Goal: Information Seeking & Learning: Learn about a topic

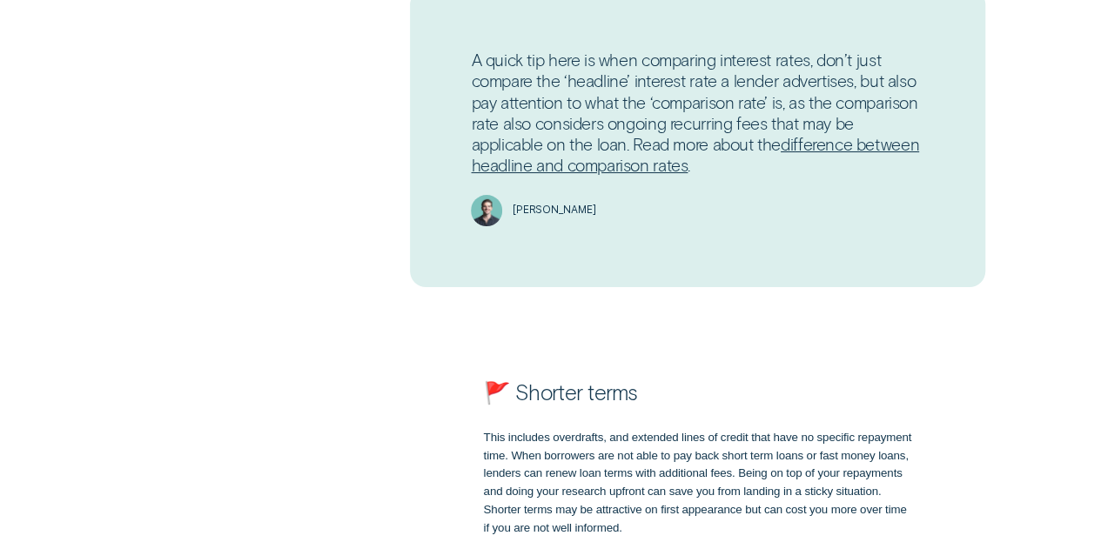
scroll to position [2340, 0]
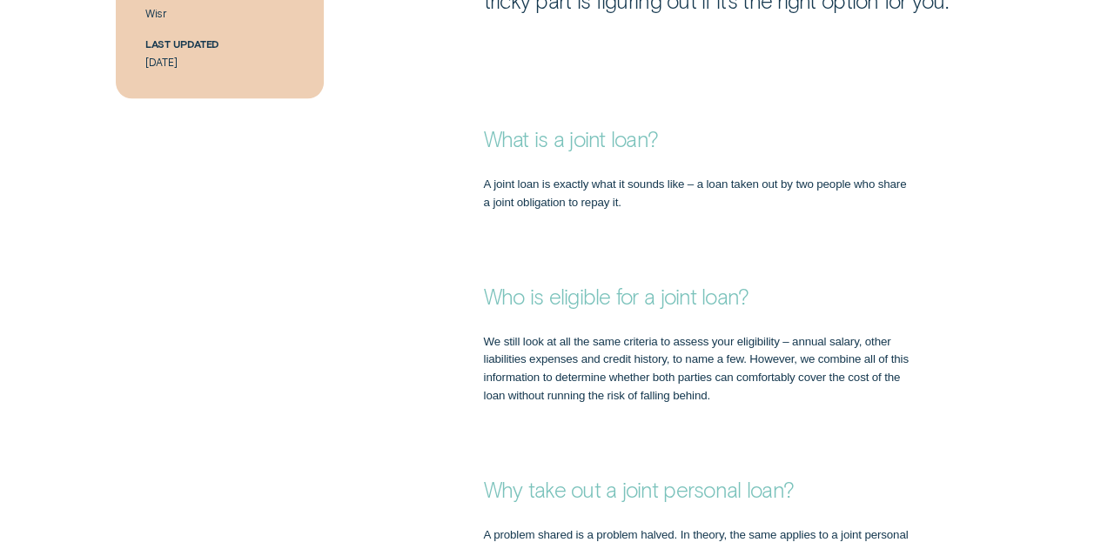
scroll to position [934, 0]
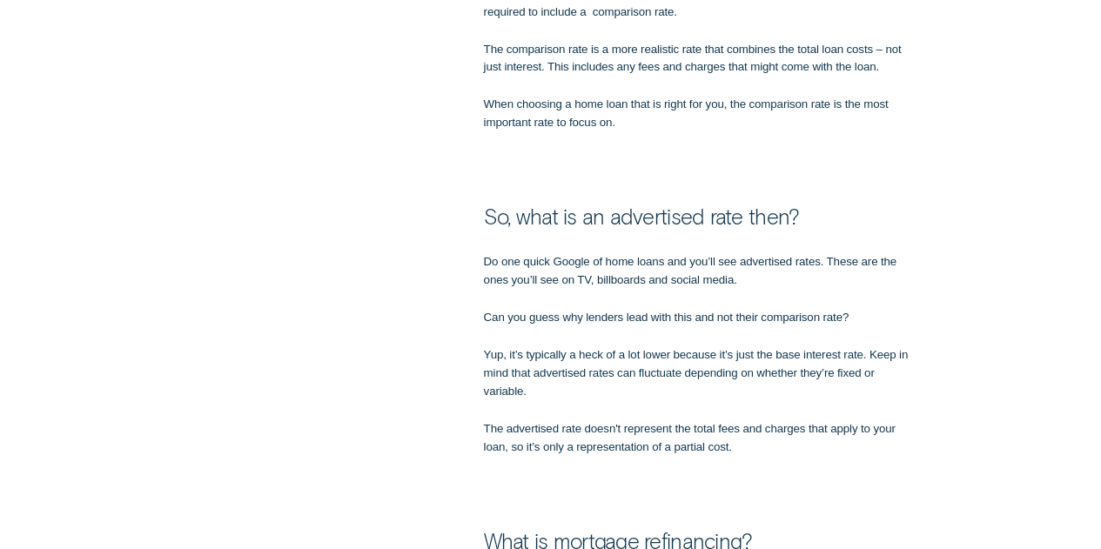
scroll to position [1289, 0]
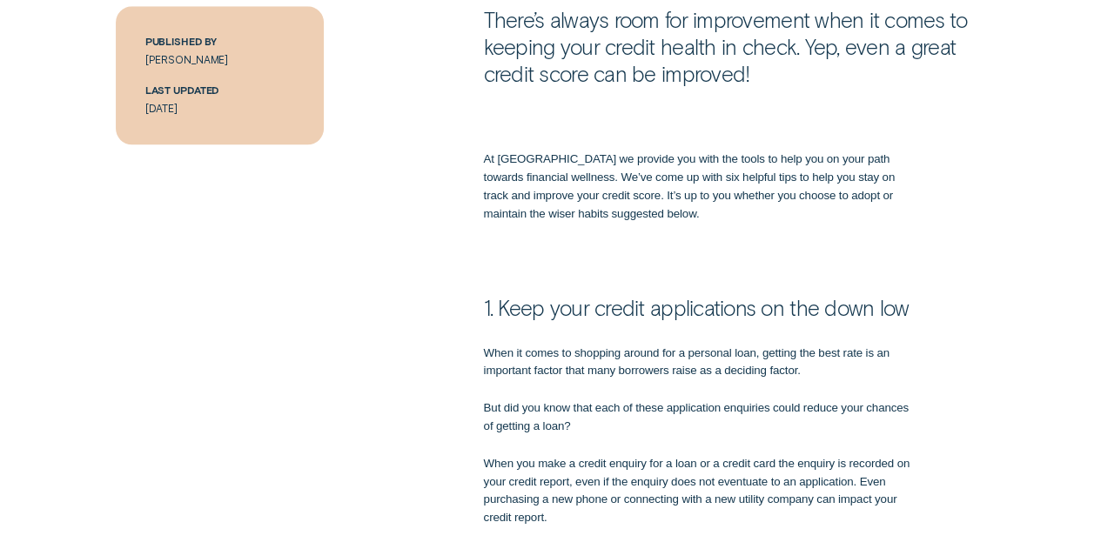
scroll to position [878, 0]
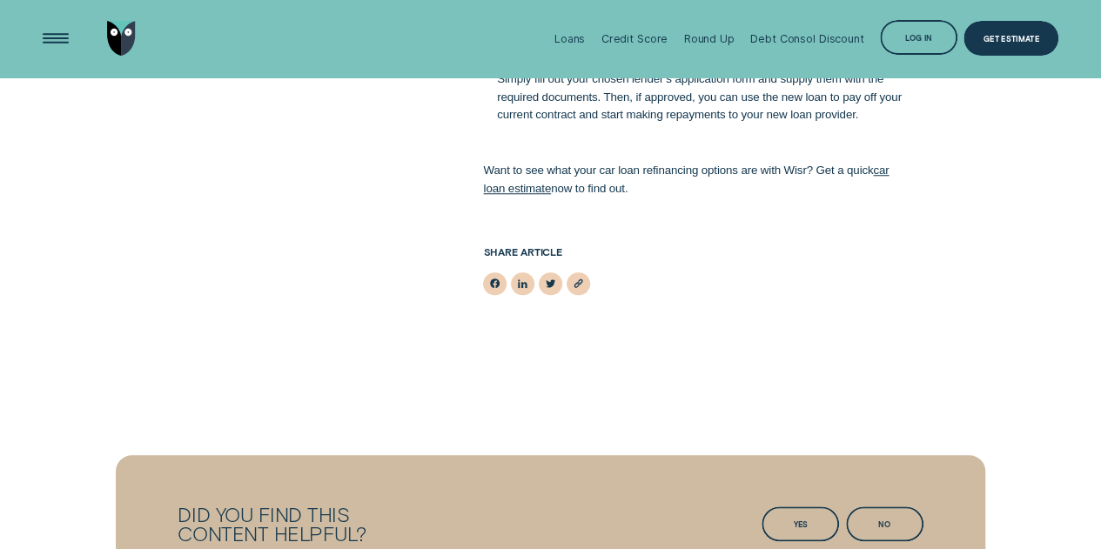
scroll to position [4002, 0]
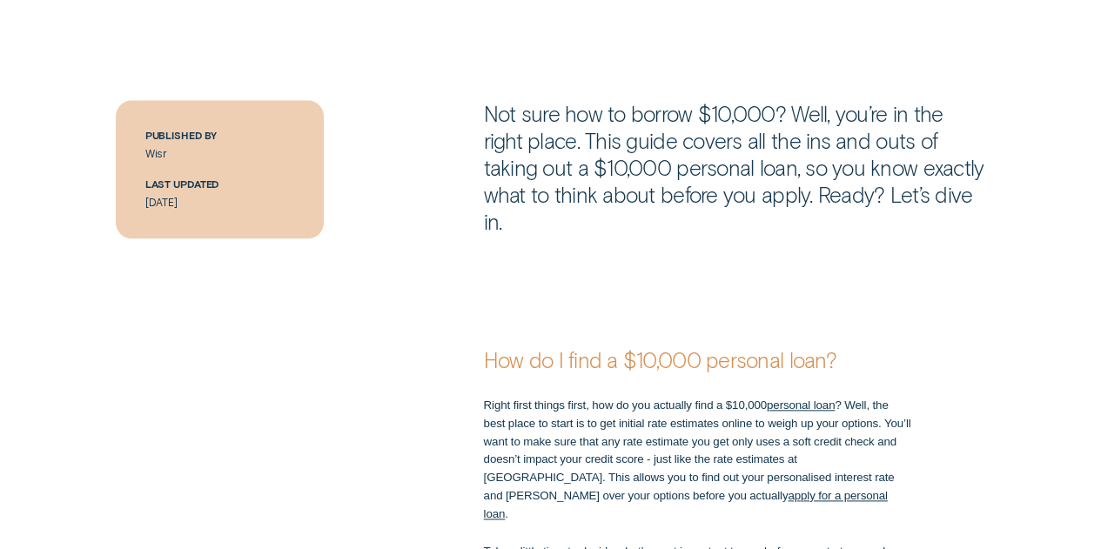
scroll to position [783, 0]
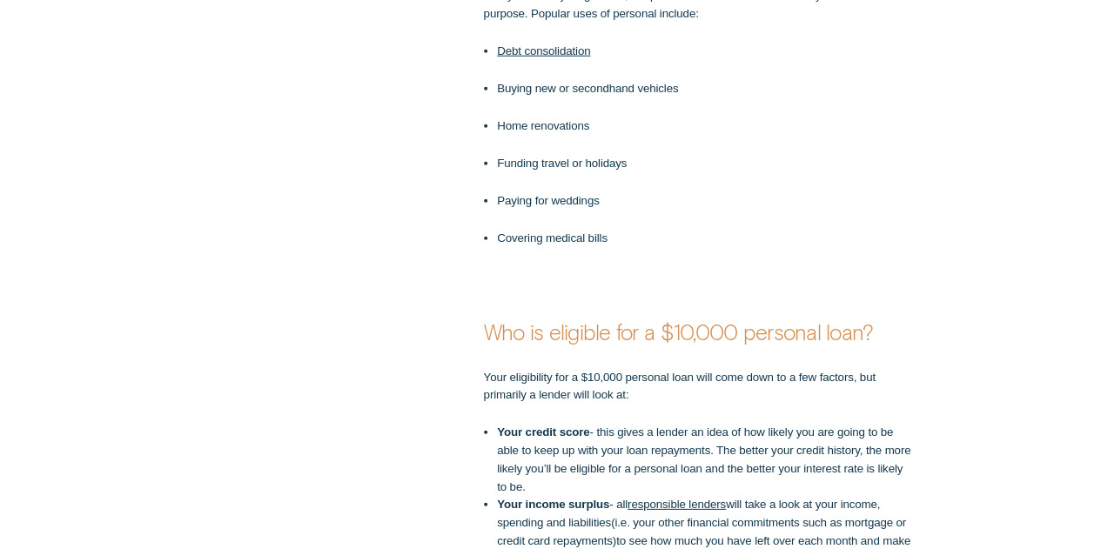
scroll to position [2382, 0]
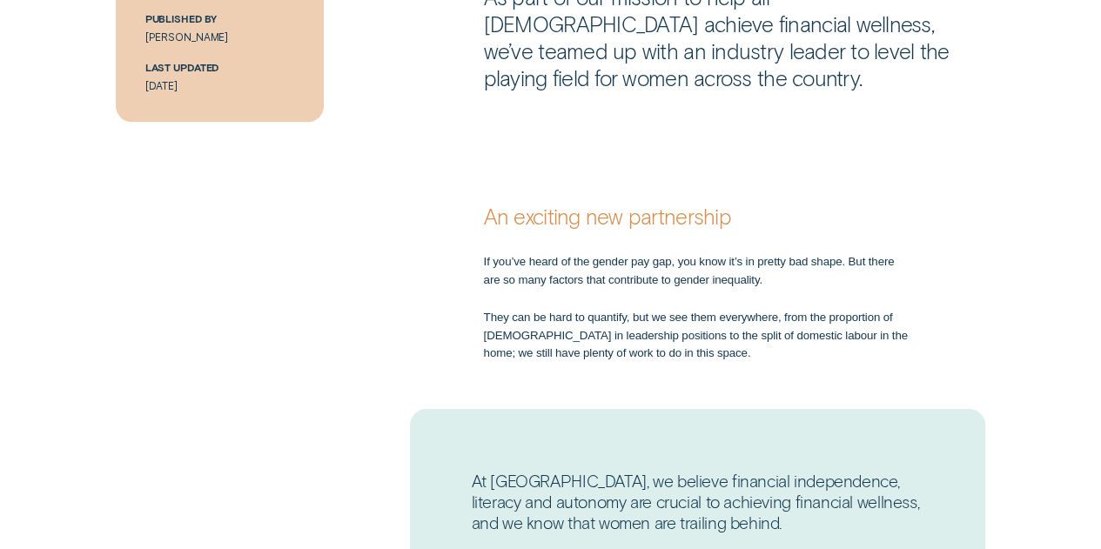
scroll to position [902, 0]
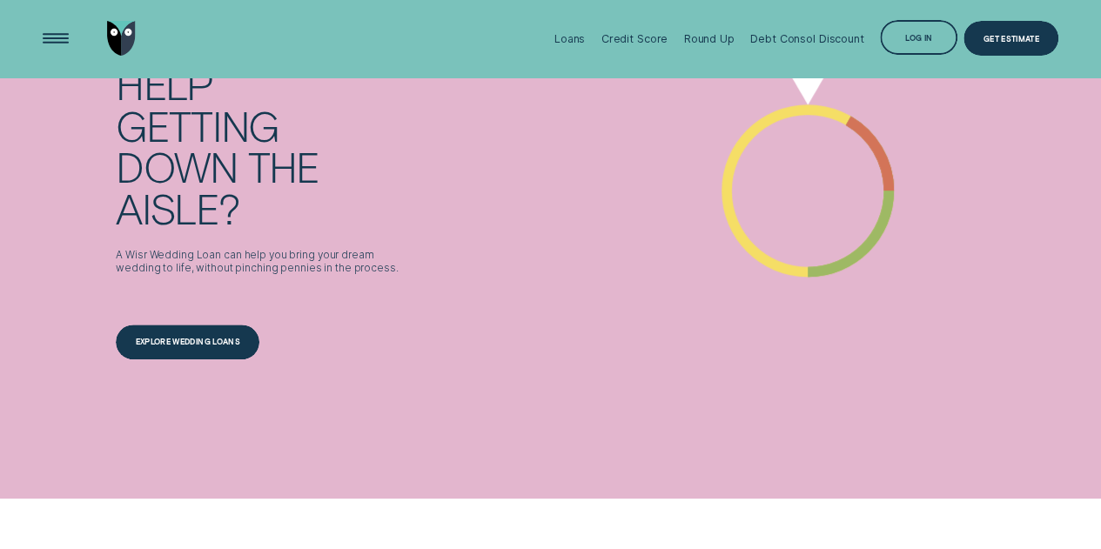
scroll to position [3874, 0]
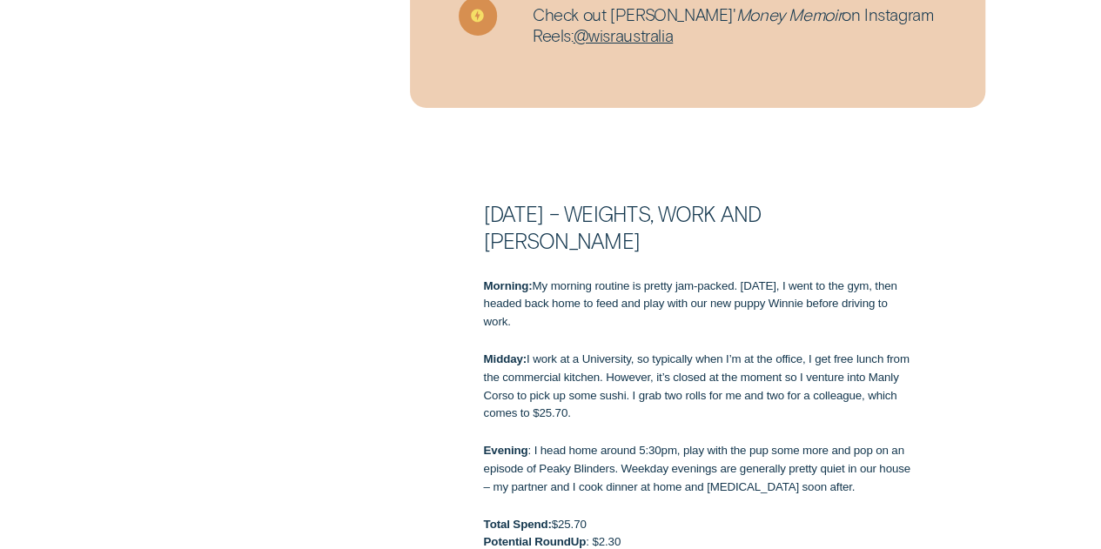
scroll to position [1489, 0]
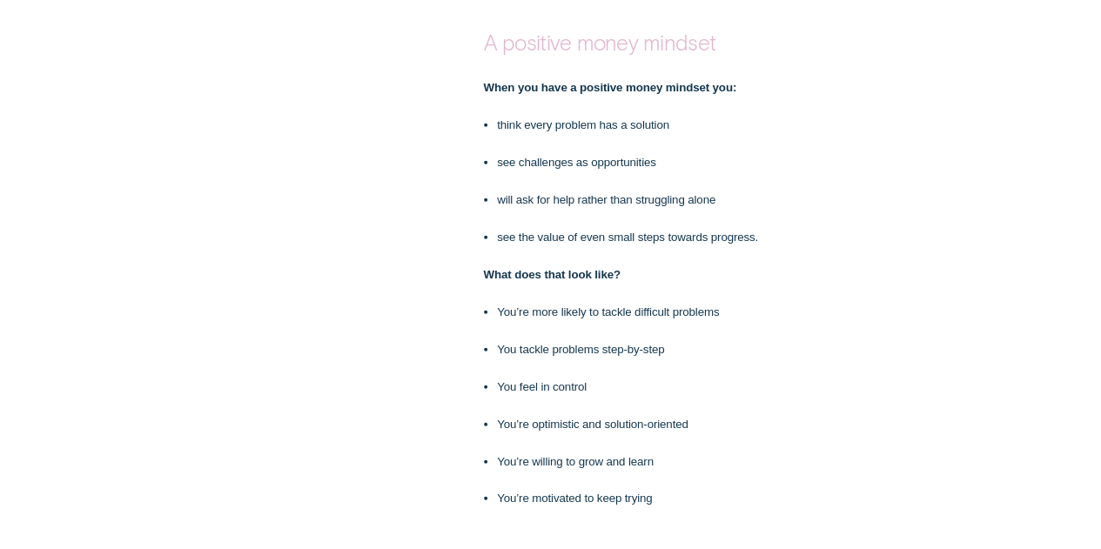
scroll to position [2071, 0]
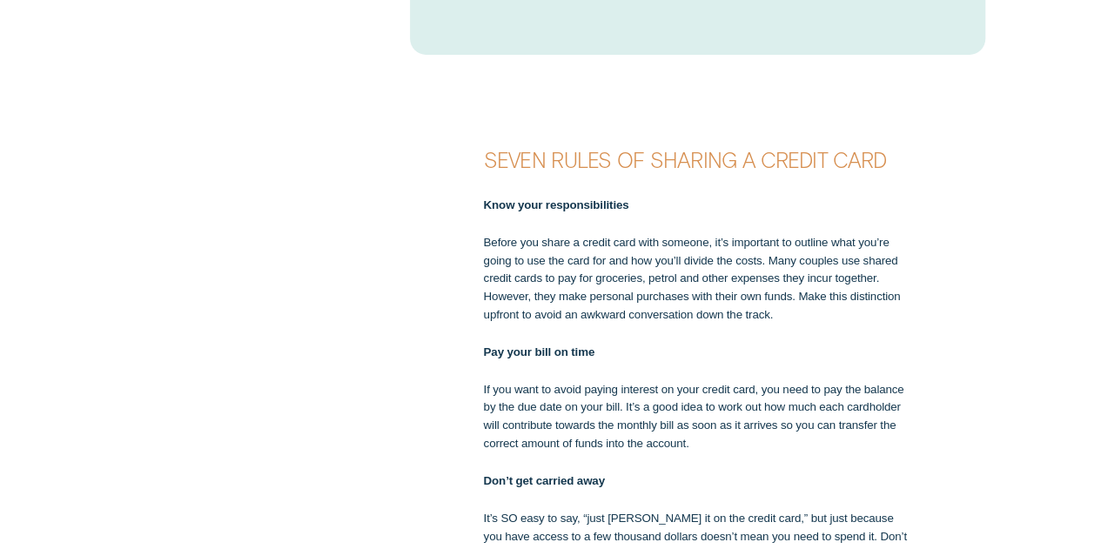
scroll to position [2182, 0]
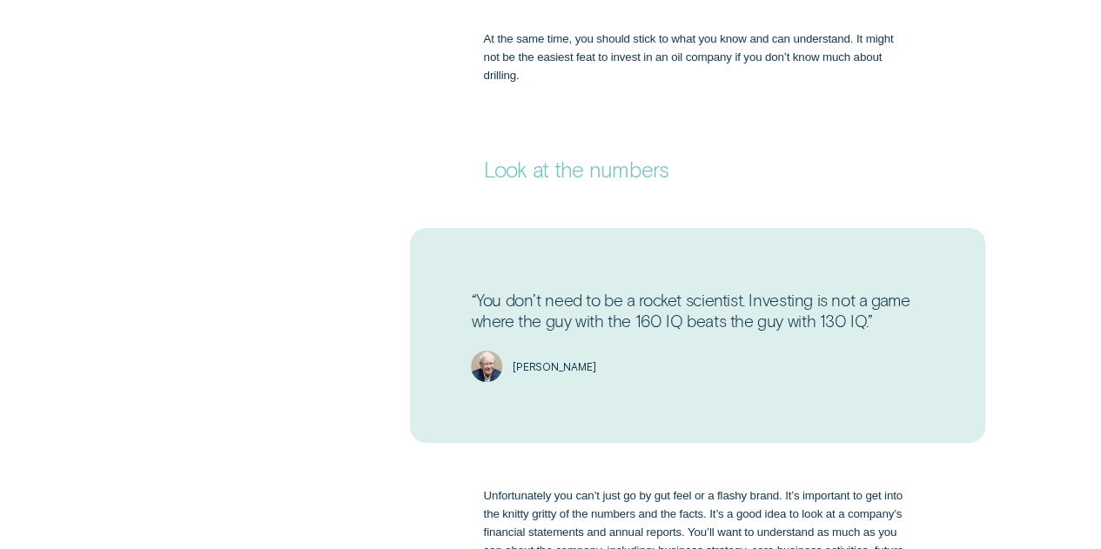
scroll to position [1630, 0]
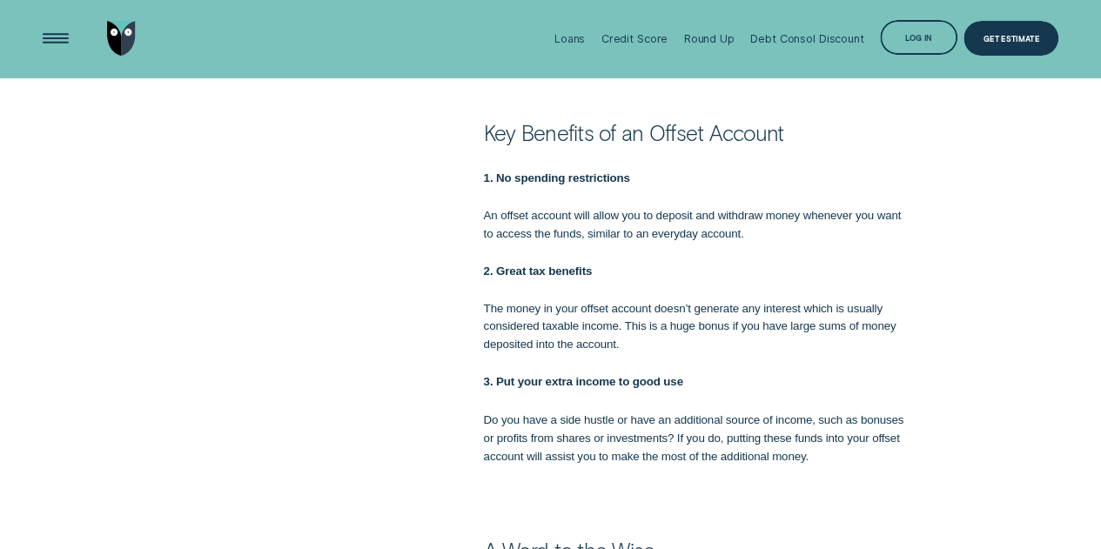
scroll to position [1172, 0]
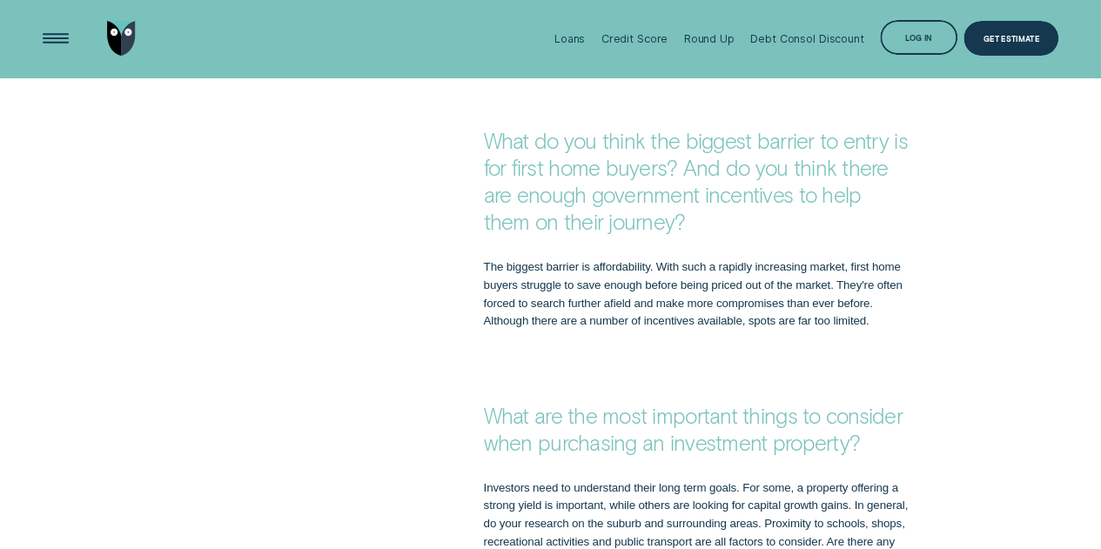
scroll to position [3262, 0]
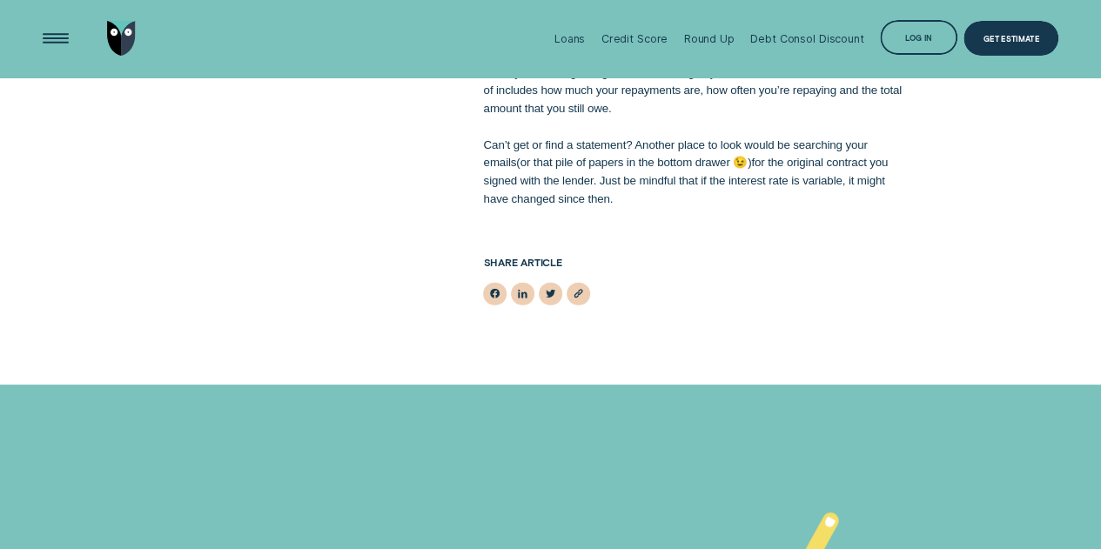
scroll to position [2169, 0]
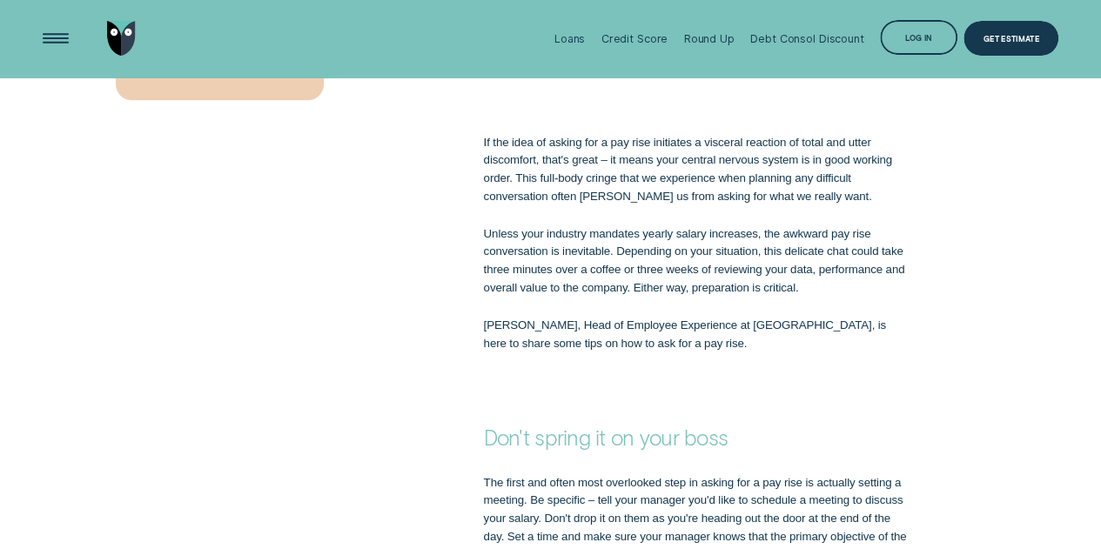
scroll to position [819, 0]
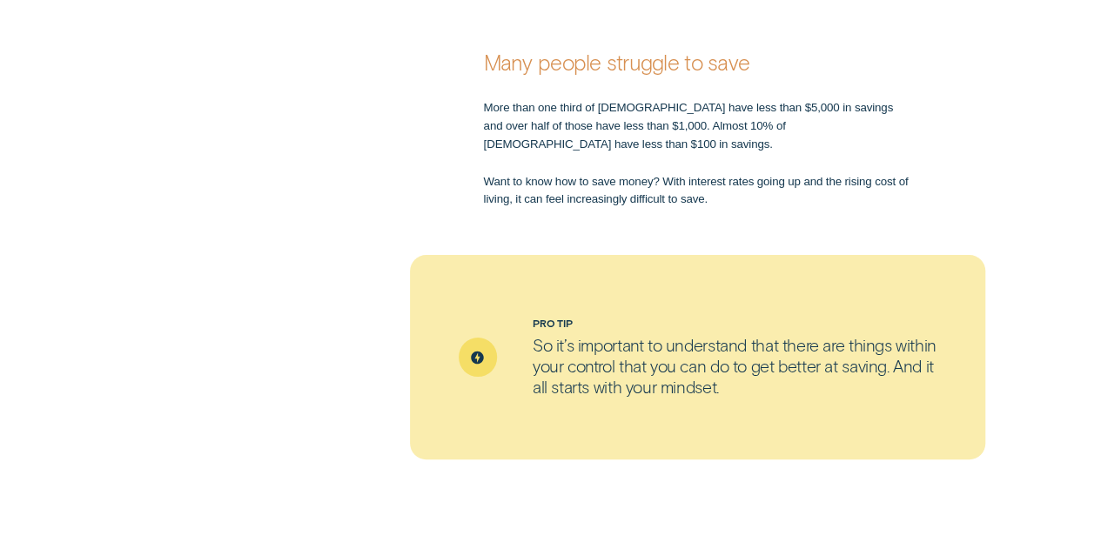
scroll to position [1058, 0]
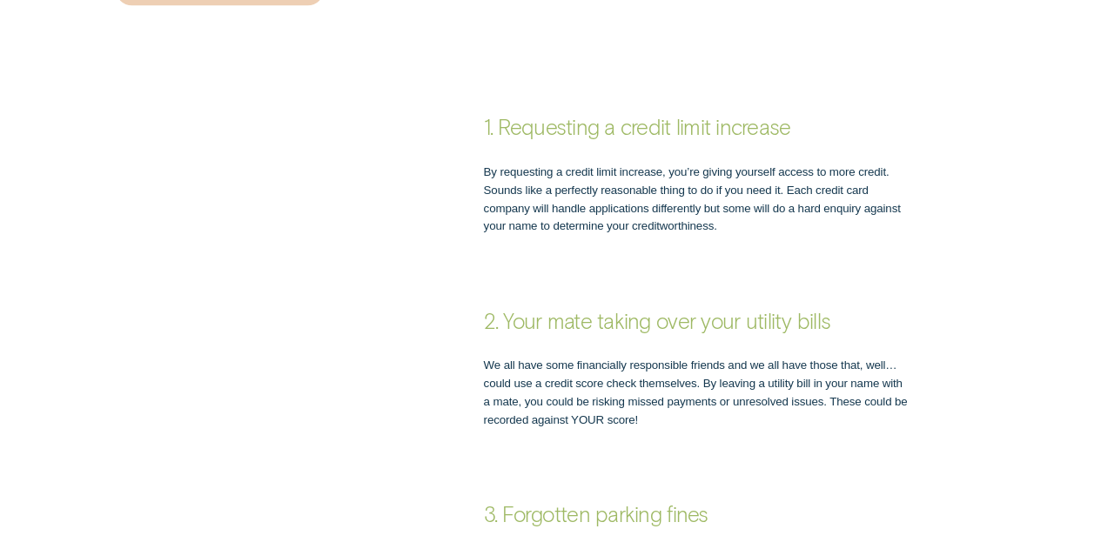
scroll to position [1017, 0]
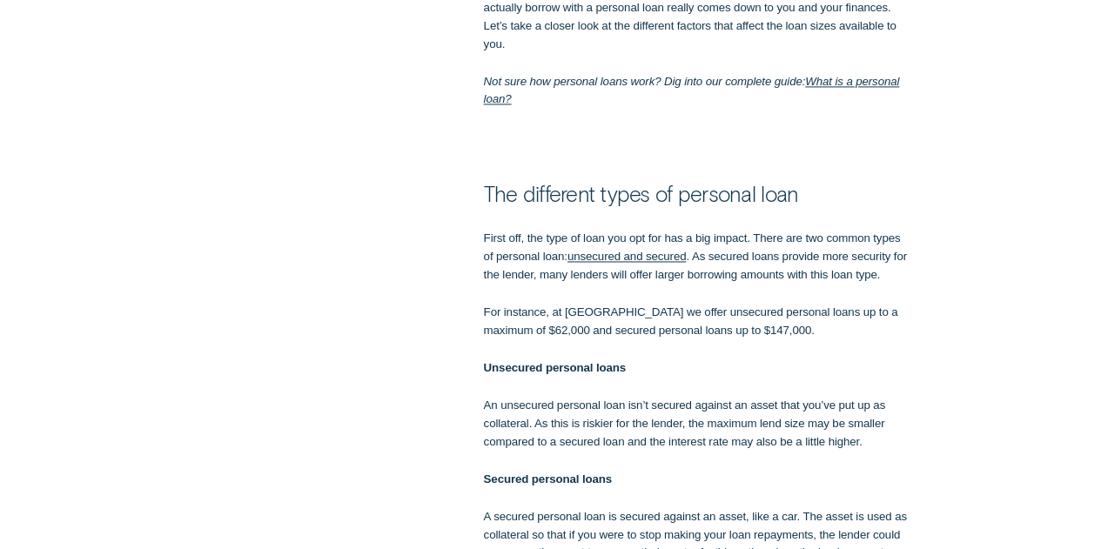
scroll to position [1247, 0]
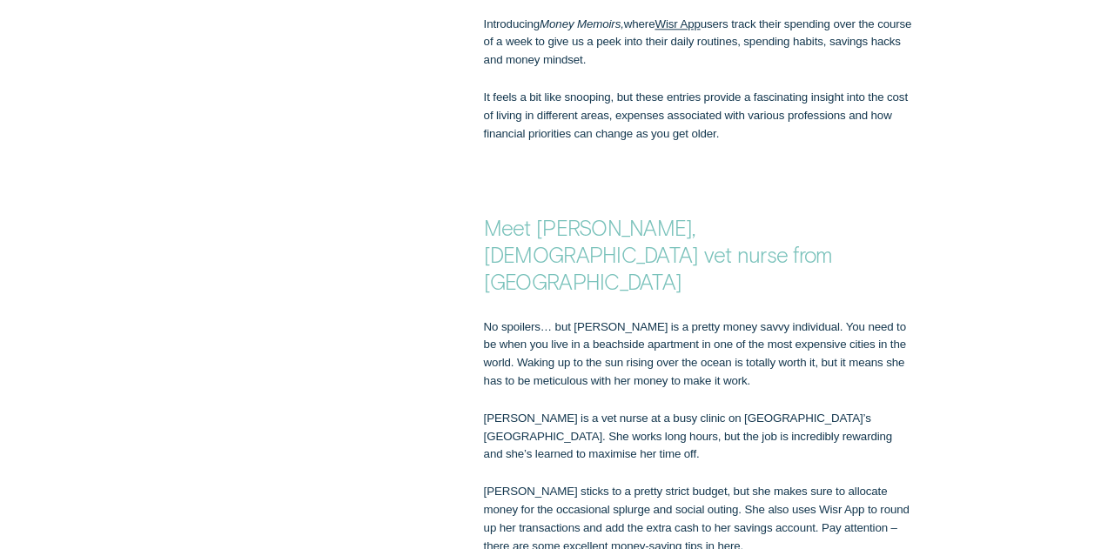
scroll to position [1094, 0]
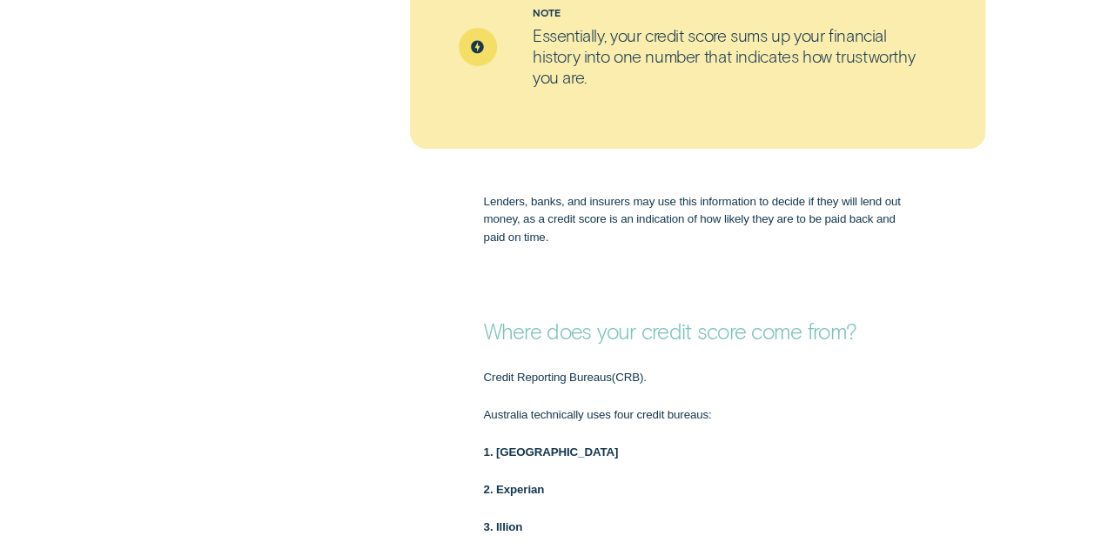
scroll to position [1376, 0]
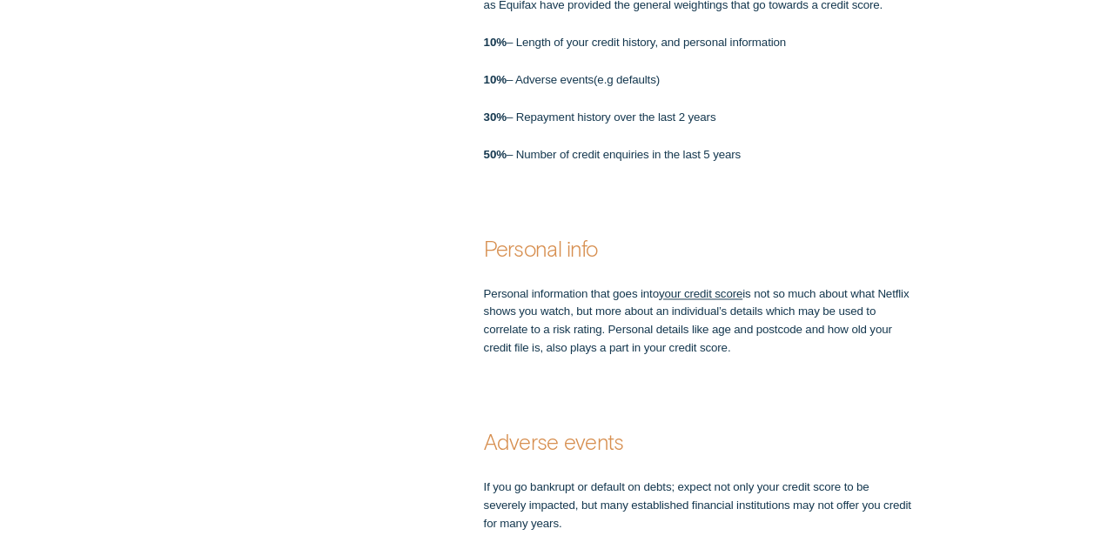
scroll to position [1151, 0]
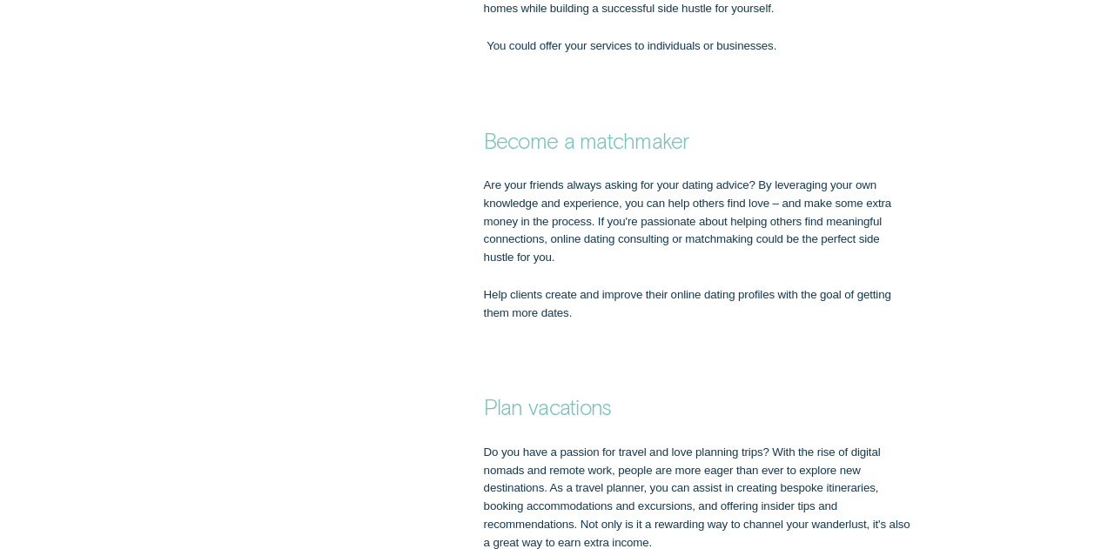
scroll to position [2292, 0]
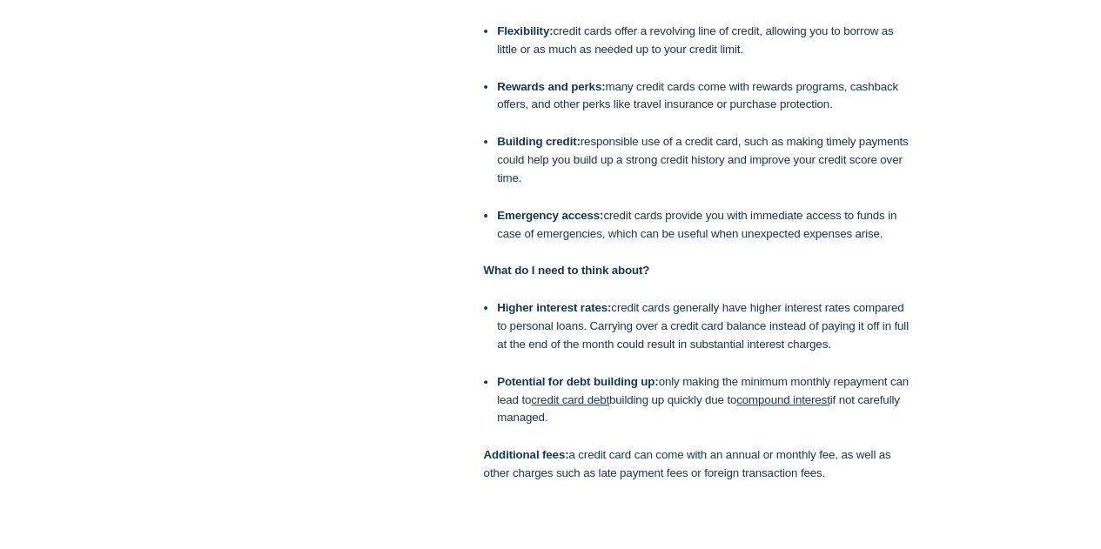
scroll to position [3442, 0]
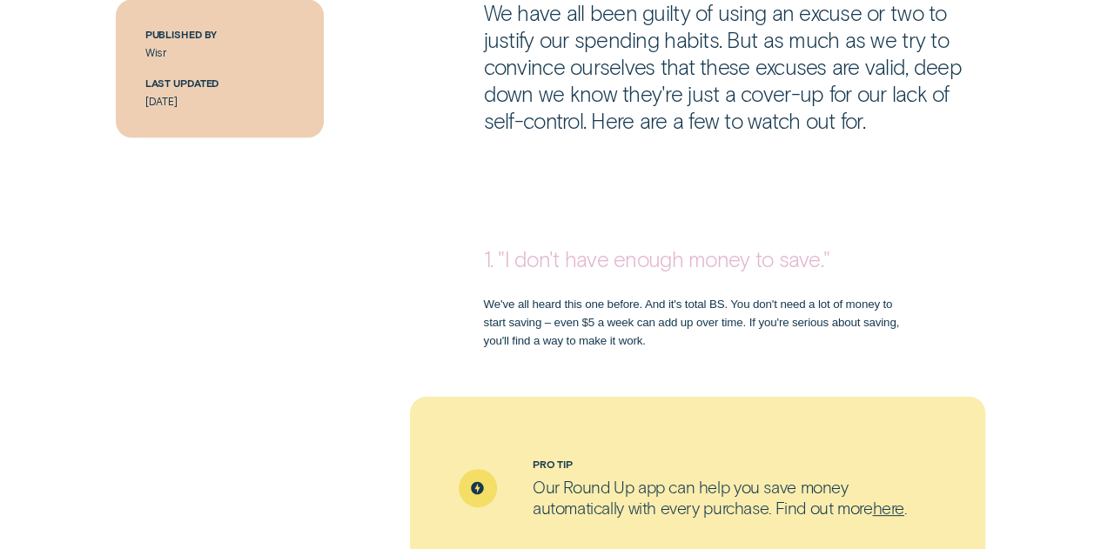
scroll to position [896, 0]
